Goal: Task Accomplishment & Management: Use online tool/utility

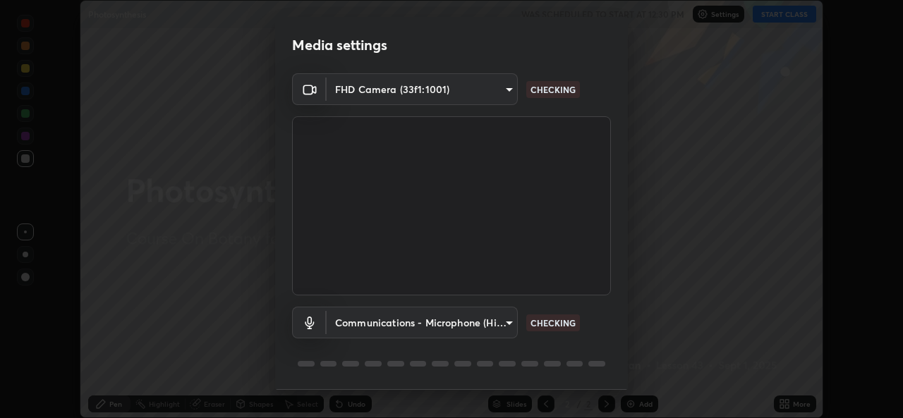
scroll to position [44, 0]
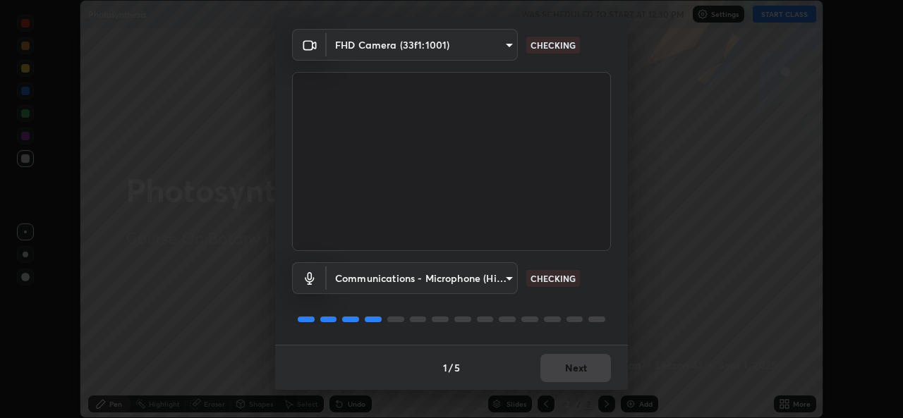
click at [558, 370] on div "1 / 5 Next" at bounding box center [451, 367] width 353 height 45
click at [567, 372] on div "1 / 5 Next" at bounding box center [451, 367] width 353 height 45
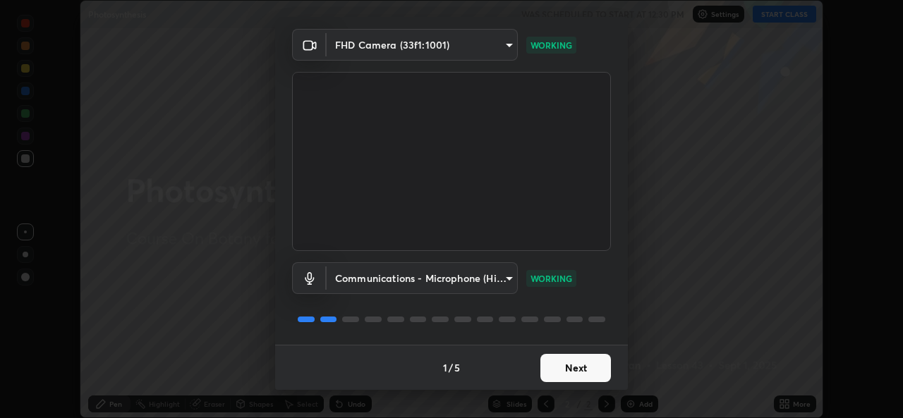
click at [553, 366] on button "Next" at bounding box center [575, 368] width 71 height 28
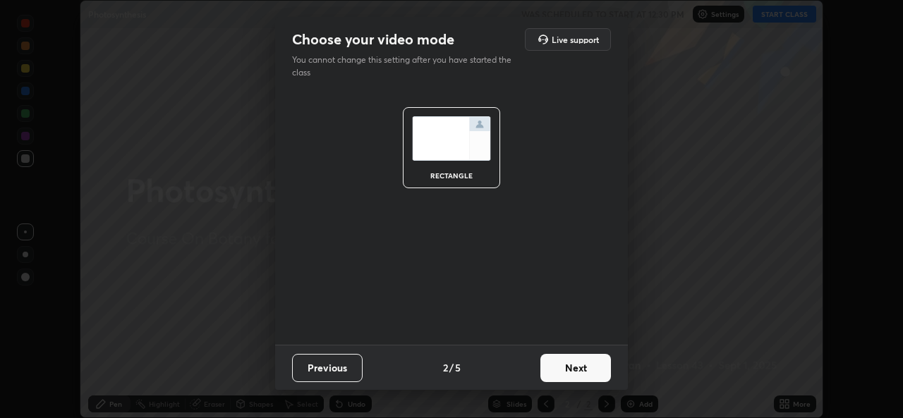
click at [557, 371] on button "Next" at bounding box center [575, 368] width 71 height 28
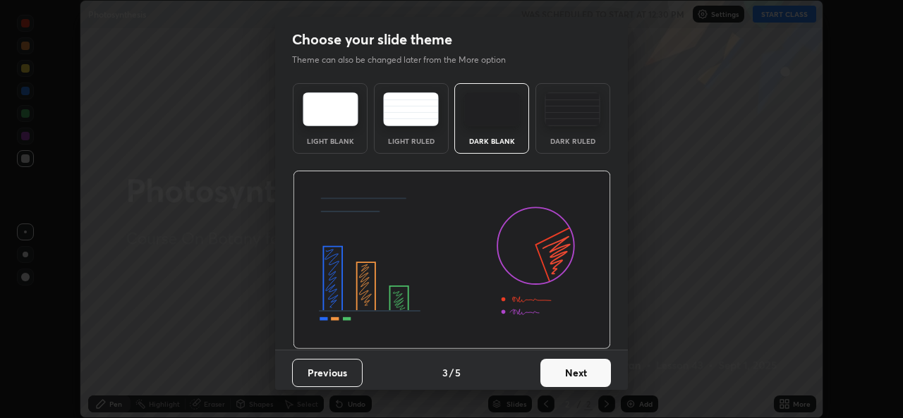
click at [559, 373] on button "Next" at bounding box center [575, 373] width 71 height 28
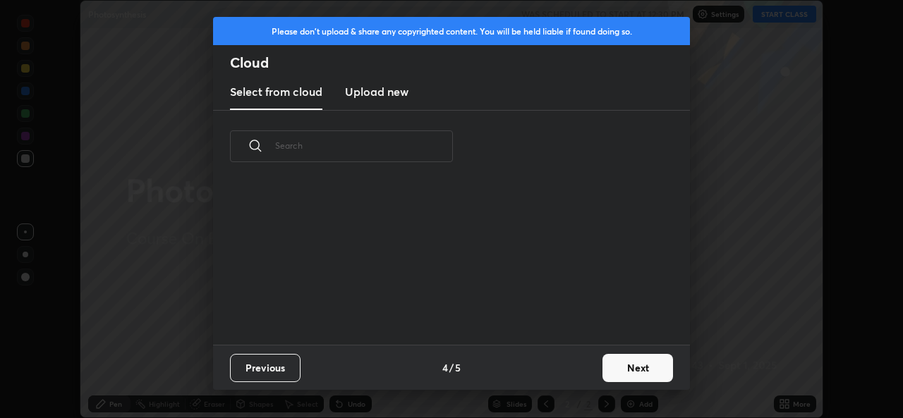
scroll to position [162, 453]
click at [614, 365] on button "Next" at bounding box center [638, 368] width 71 height 28
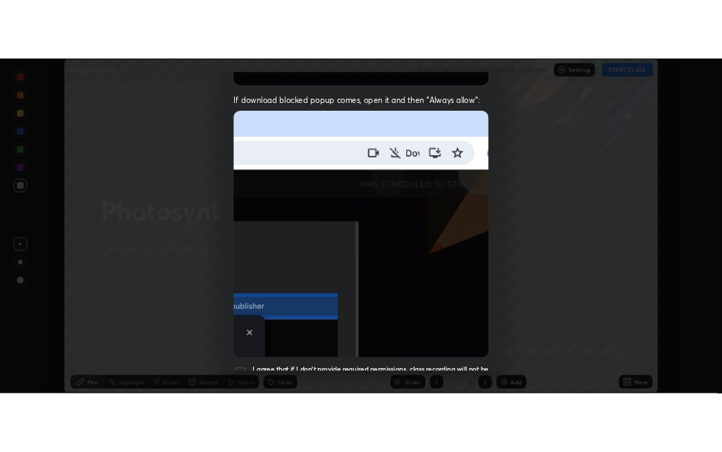
scroll to position [332, 0]
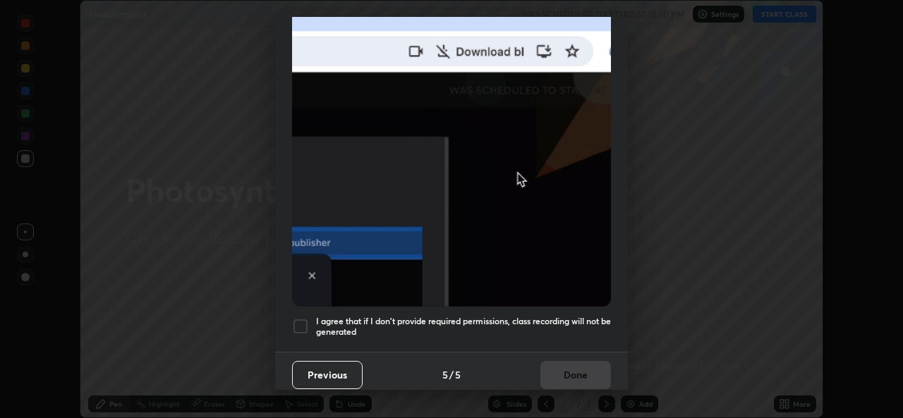
click at [303, 319] on div at bounding box center [300, 326] width 17 height 17
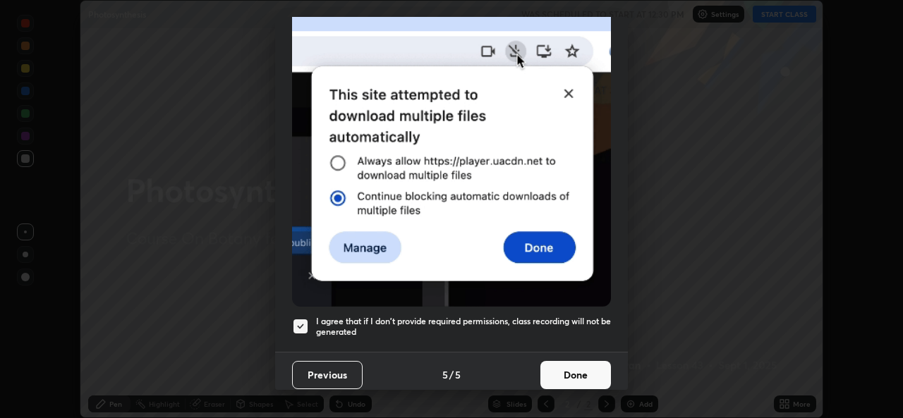
click at [554, 369] on button "Done" at bounding box center [575, 375] width 71 height 28
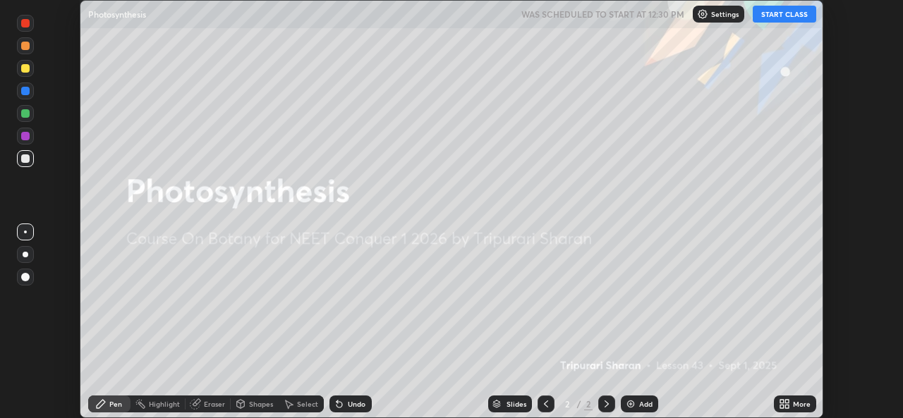
click at [778, 18] on button "START CLASS" at bounding box center [785, 14] width 64 height 17
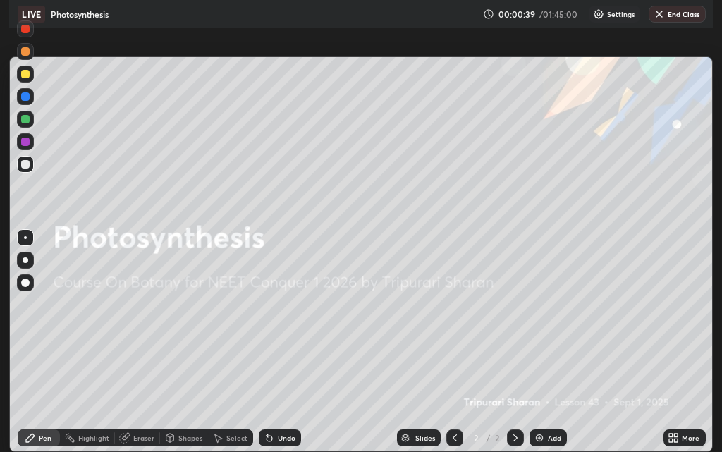
scroll to position [452, 722]
